Goal: Check status: Check status

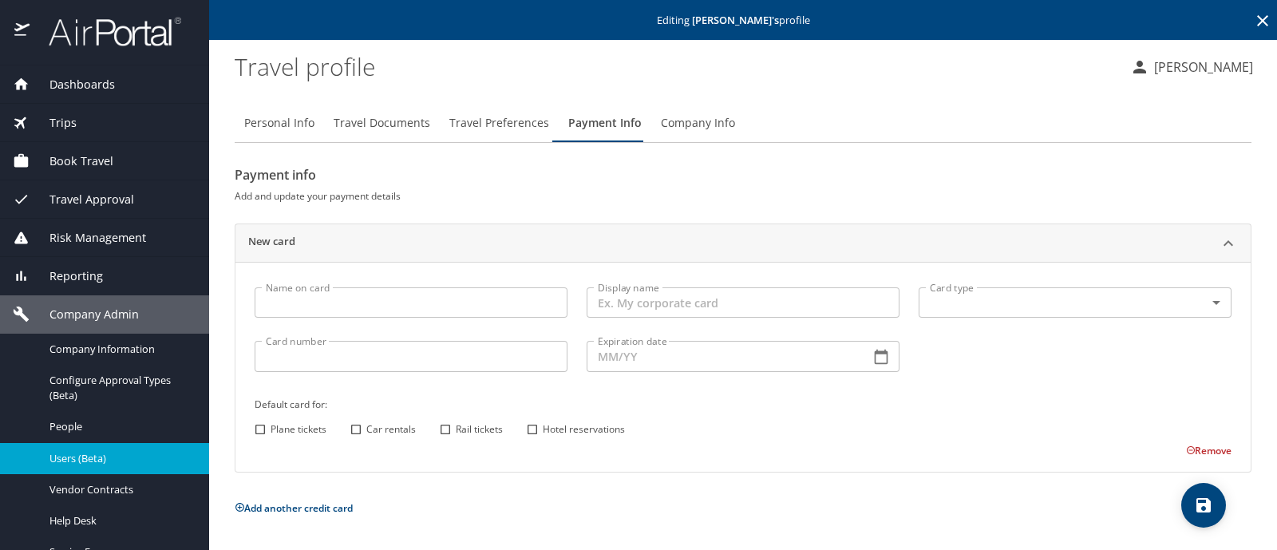
click at [105, 124] on div "Trips" at bounding box center [105, 123] width 184 height 18
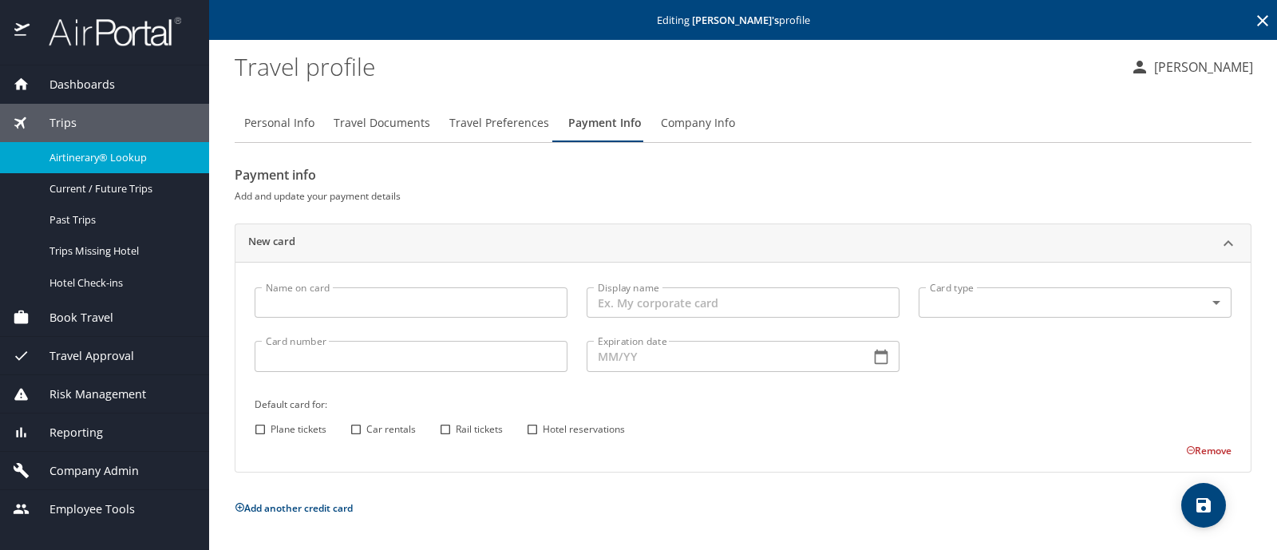
click at [137, 159] on span "Airtinerary® Lookup" at bounding box center [119, 157] width 141 height 15
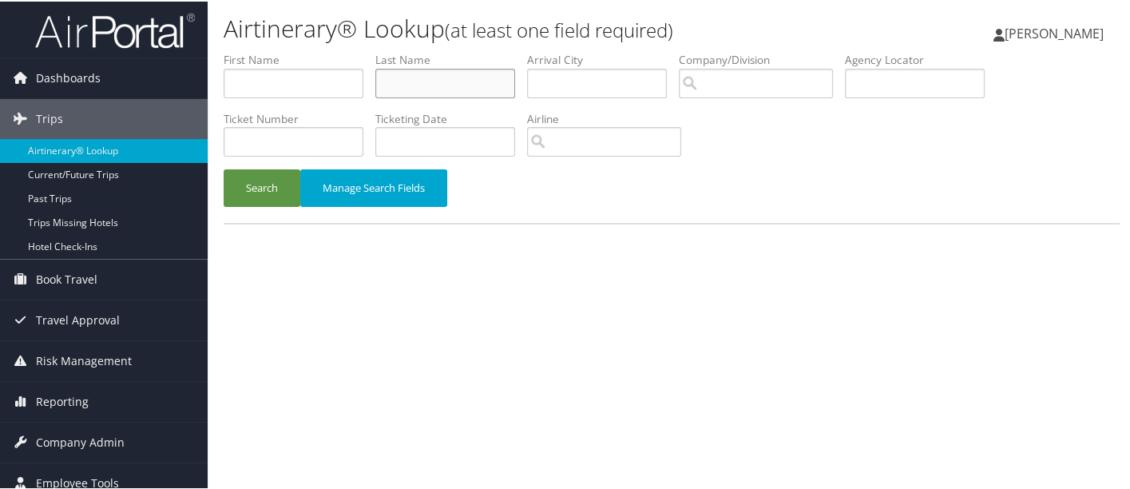
click at [429, 75] on input "text" at bounding box center [445, 82] width 140 height 30
type input "[PERSON_NAME]"
click at [224, 168] on button "Search" at bounding box center [262, 187] width 77 height 38
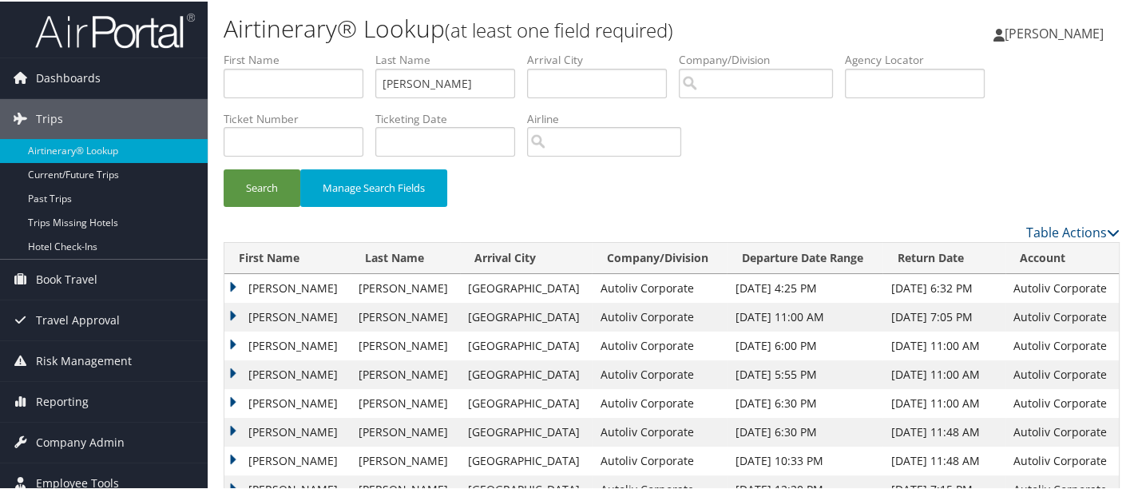
click at [235, 370] on td "[PERSON_NAME]" at bounding box center [287, 372] width 126 height 29
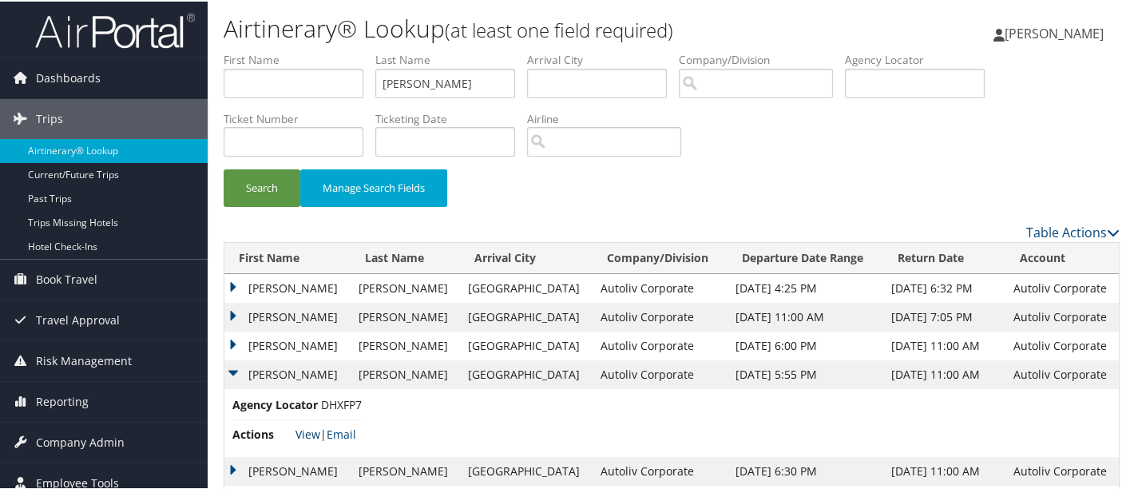
click at [309, 434] on link "View" at bounding box center [307, 432] width 25 height 15
